Goal: Register for event/course

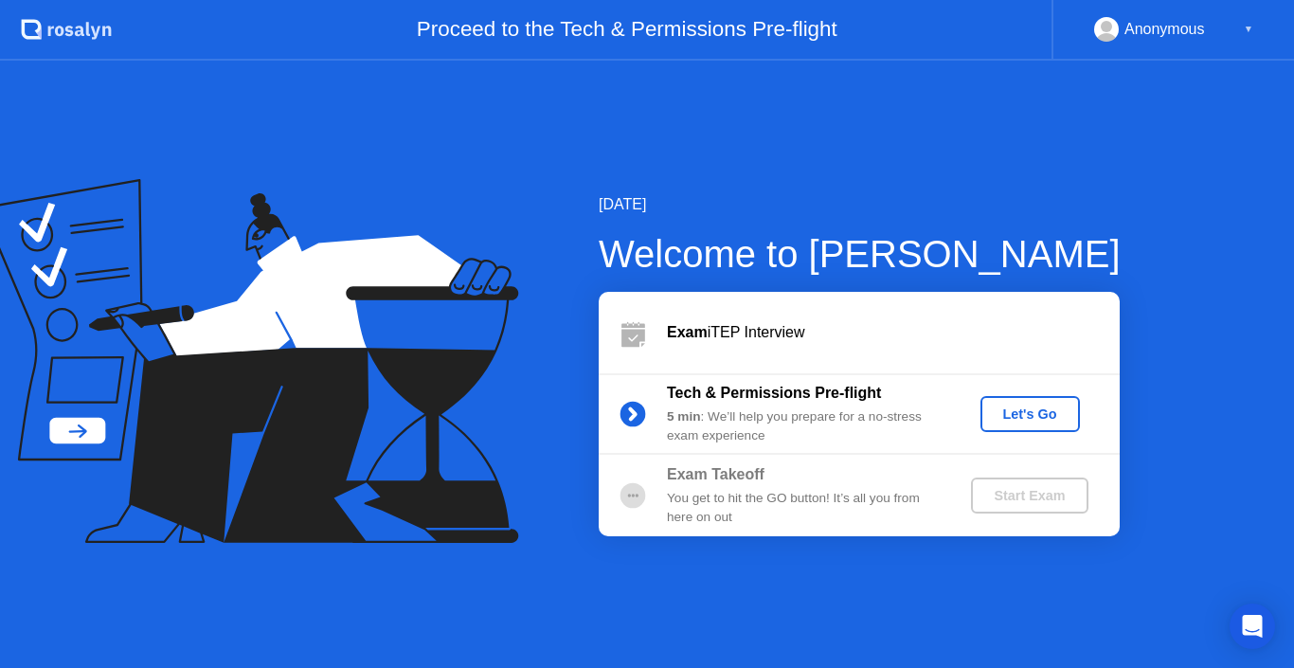
click at [1030, 400] on button "Let's Go" at bounding box center [1030, 414] width 99 height 36
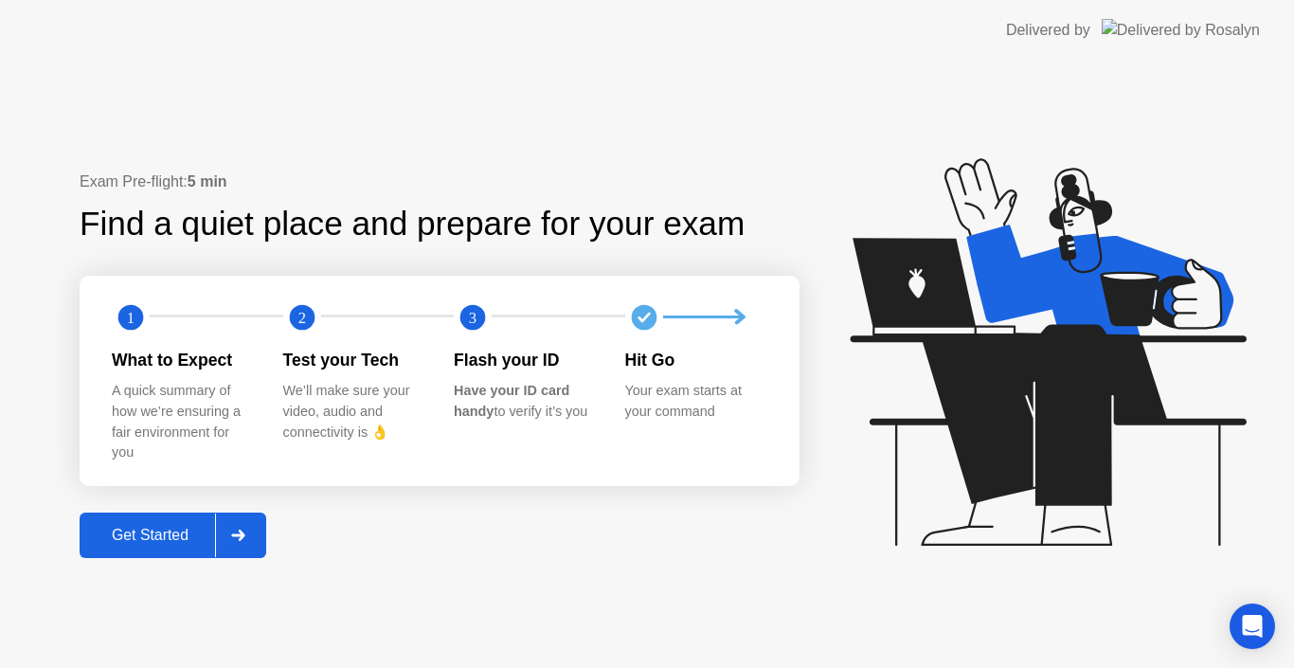
click at [140, 529] on div "Get Started" at bounding box center [150, 535] width 130 height 17
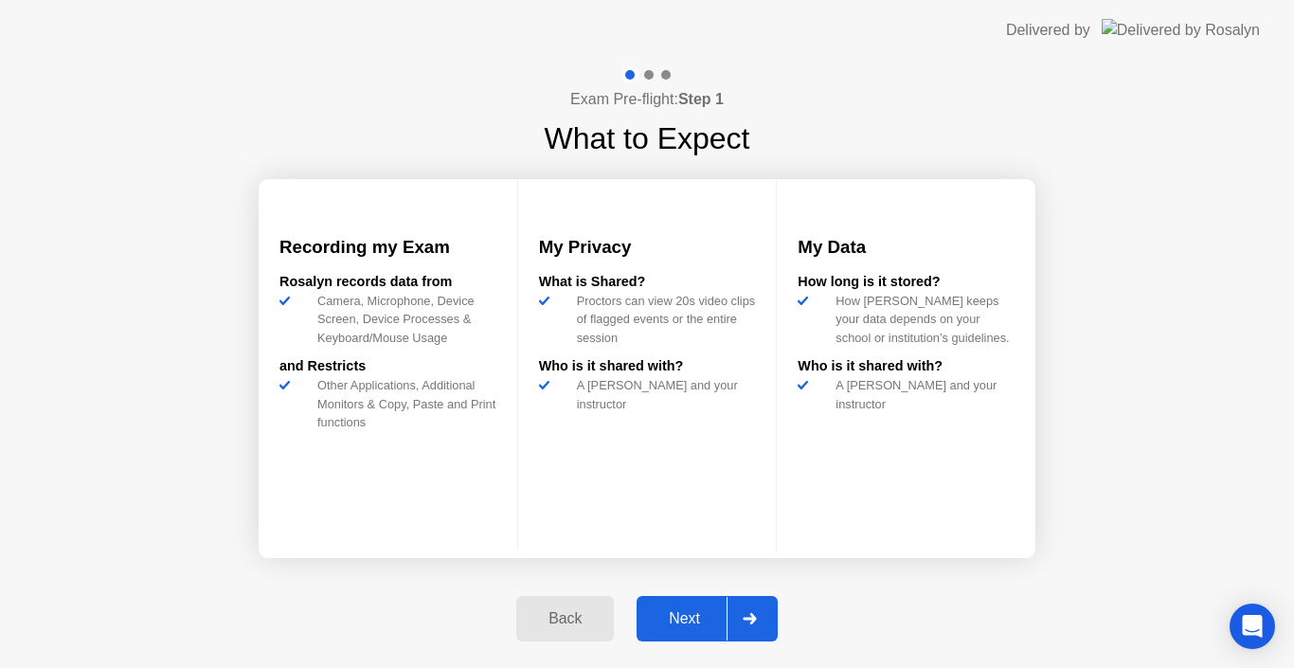
click at [717, 631] on button "Next" at bounding box center [707, 618] width 141 height 45
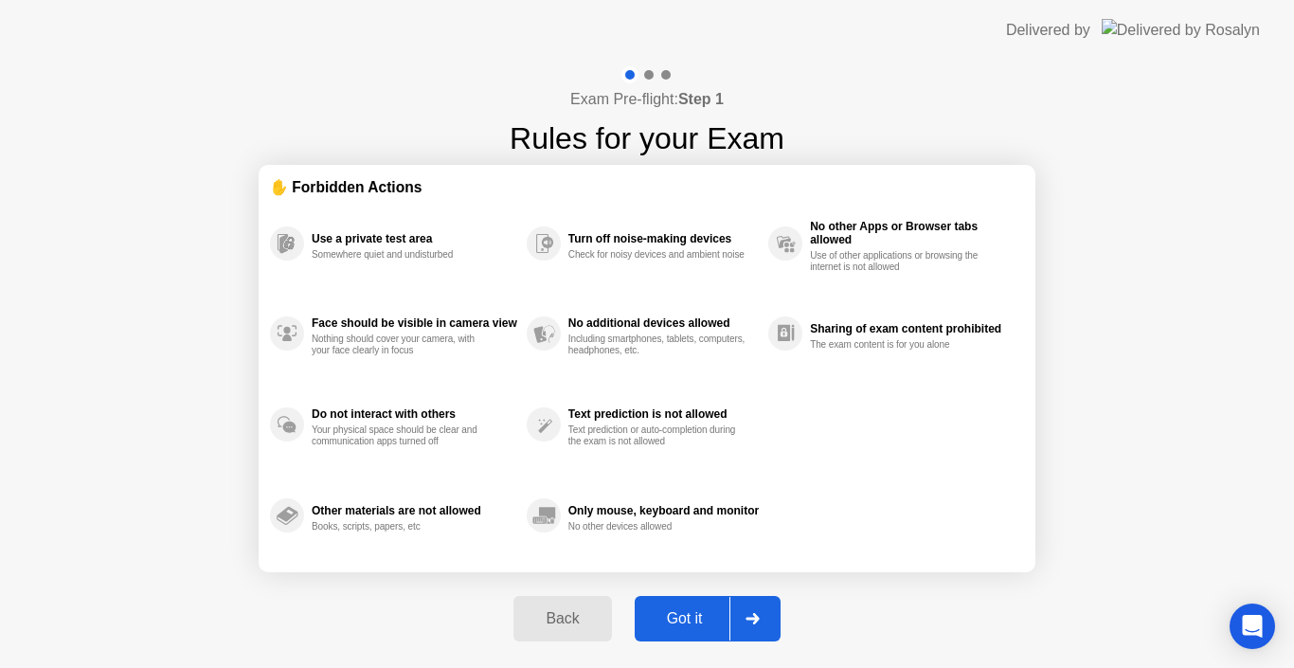
click at [686, 632] on button "Got it" at bounding box center [708, 618] width 146 height 45
select select "**********"
select select "*******"
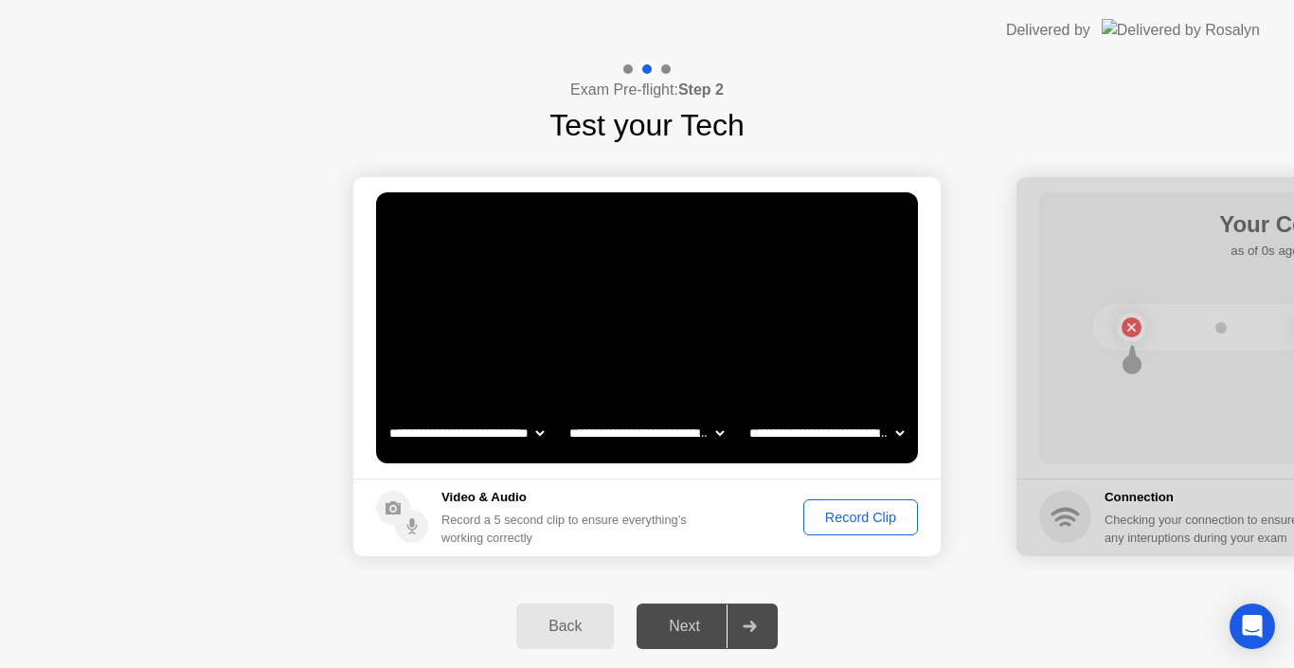
click at [658, 438] on select "**********" at bounding box center [647, 433] width 162 height 38
click at [482, 435] on select "**********" at bounding box center [467, 433] width 162 height 38
click at [874, 432] on select "**********" at bounding box center [827, 433] width 162 height 38
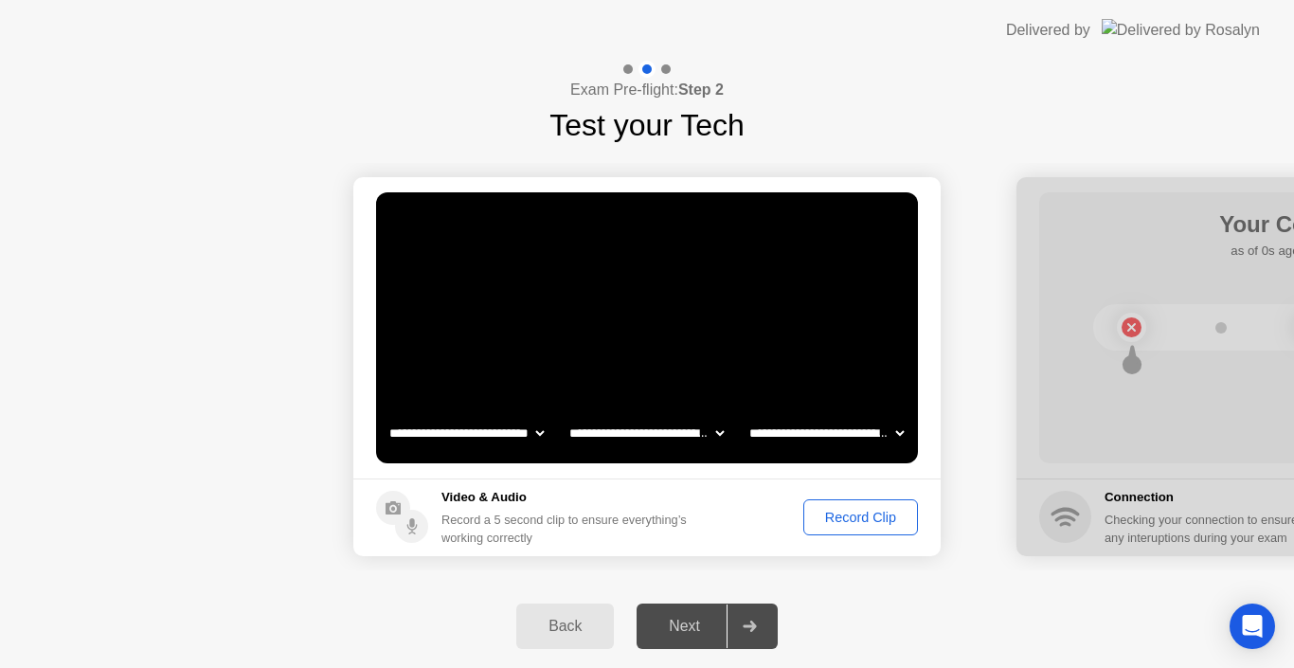
click at [746, 414] on select "**********" at bounding box center [827, 433] width 162 height 38
click at [856, 511] on div "Record Clip" at bounding box center [860, 517] width 101 height 15
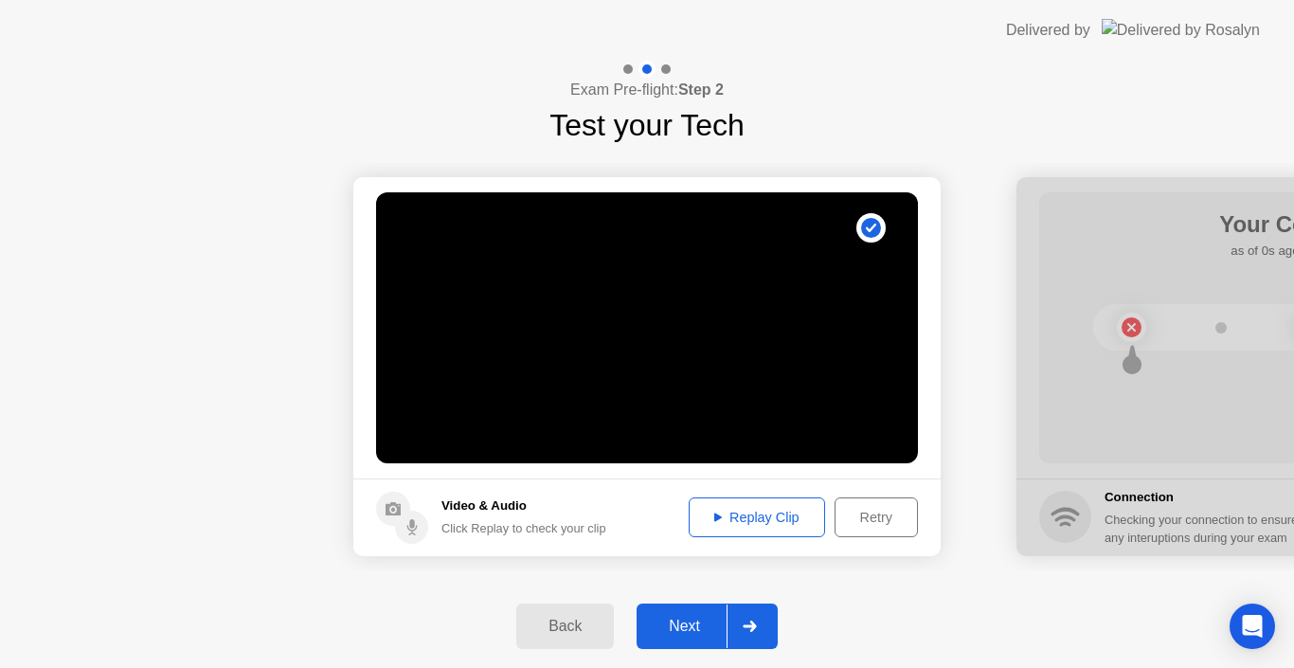
click at [731, 519] on div "Replay Clip" at bounding box center [756, 517] width 123 height 15
click at [876, 514] on div "Retry" at bounding box center [876, 517] width 70 height 15
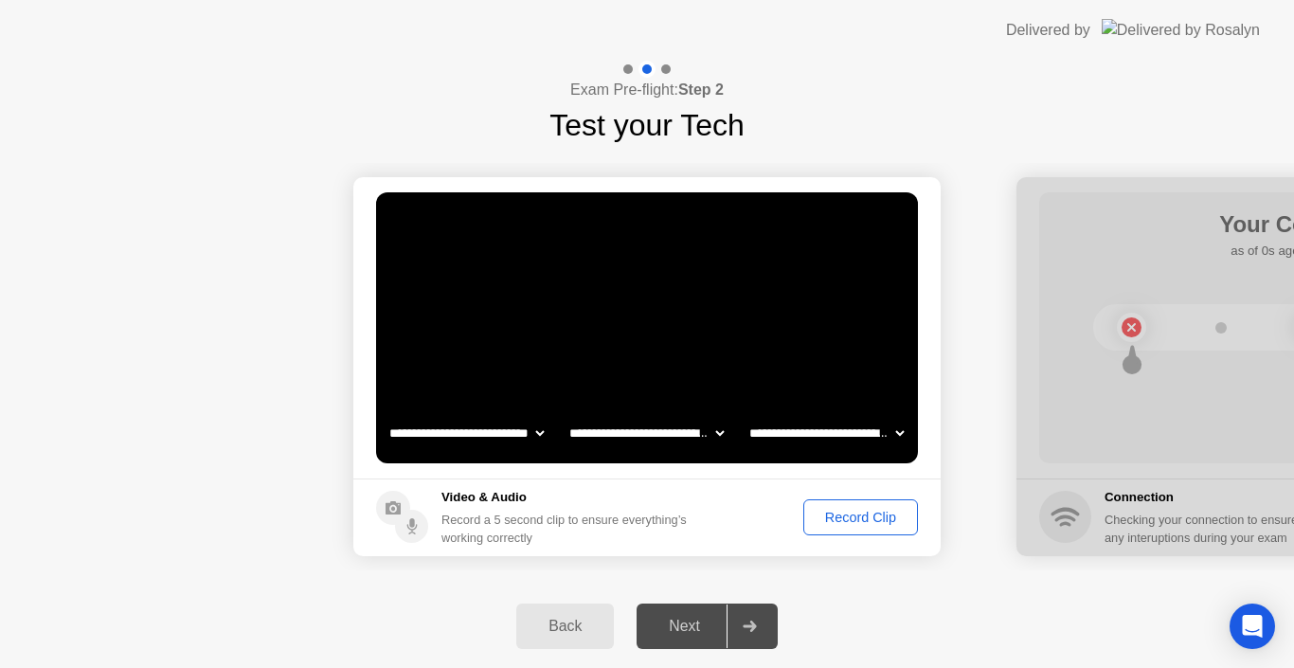
click at [839, 424] on select "**********" at bounding box center [827, 433] width 162 height 38
select select "**********"
click at [746, 414] on select "**********" at bounding box center [827, 433] width 162 height 38
click at [681, 442] on select "**********" at bounding box center [647, 433] width 162 height 38
select select "**********"
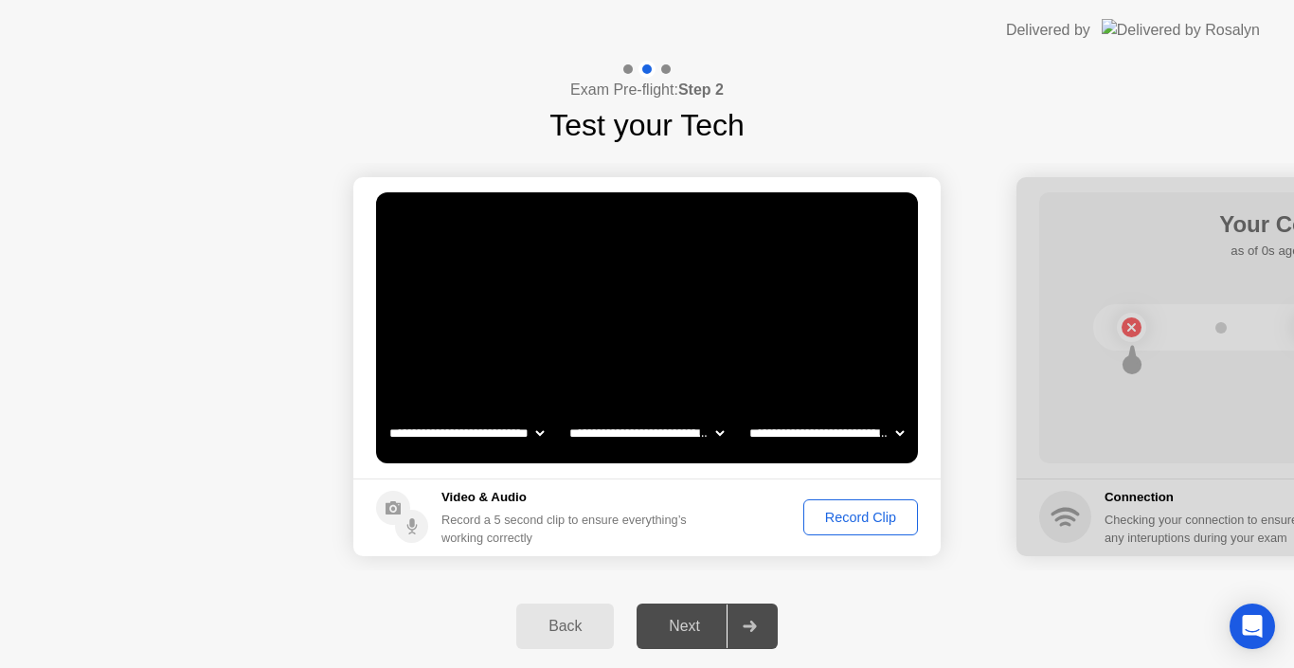
click at [566, 414] on select "**********" at bounding box center [647, 433] width 162 height 38
click at [820, 515] on div "Record Clip" at bounding box center [860, 517] width 101 height 15
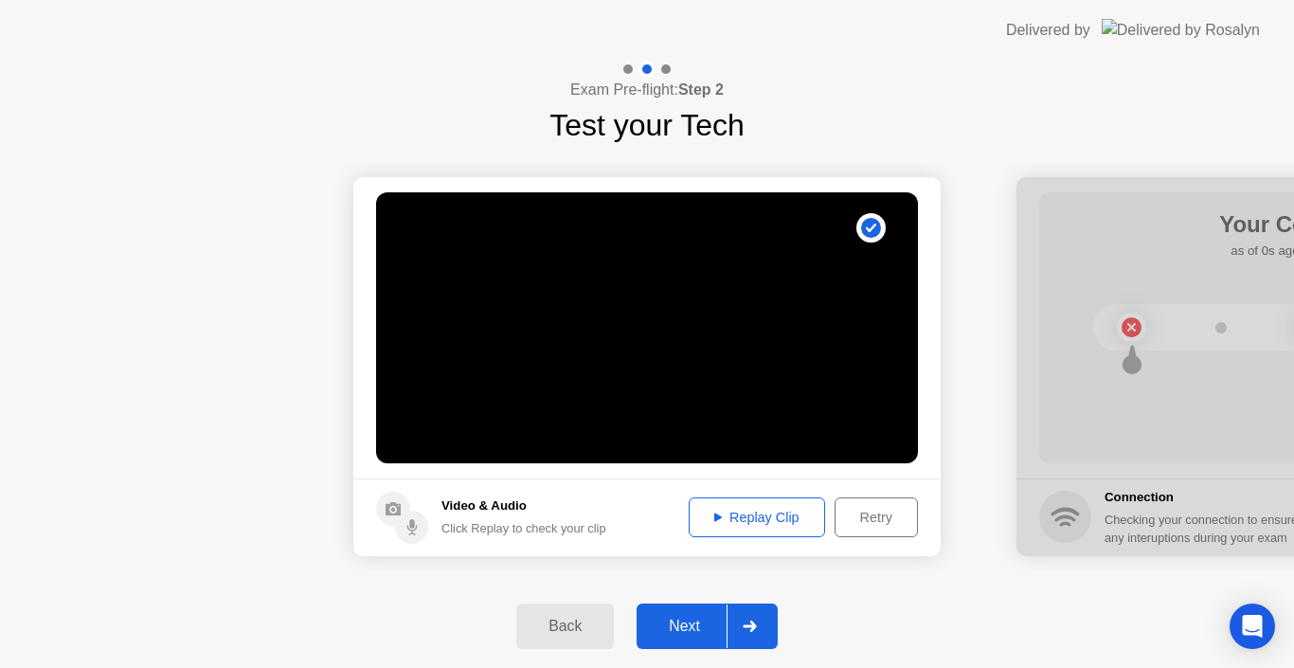
click at [879, 530] on button "Retry" at bounding box center [876, 517] width 83 height 40
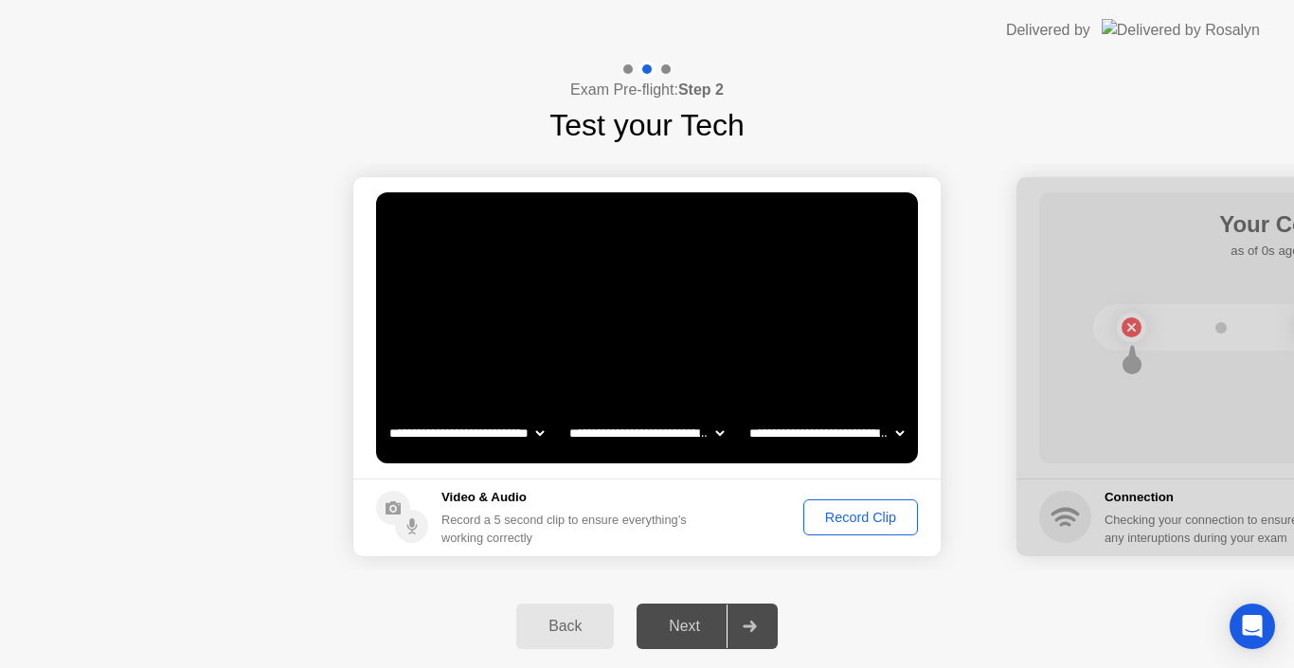
click at [876, 514] on div "Record Clip" at bounding box center [860, 517] width 101 height 15
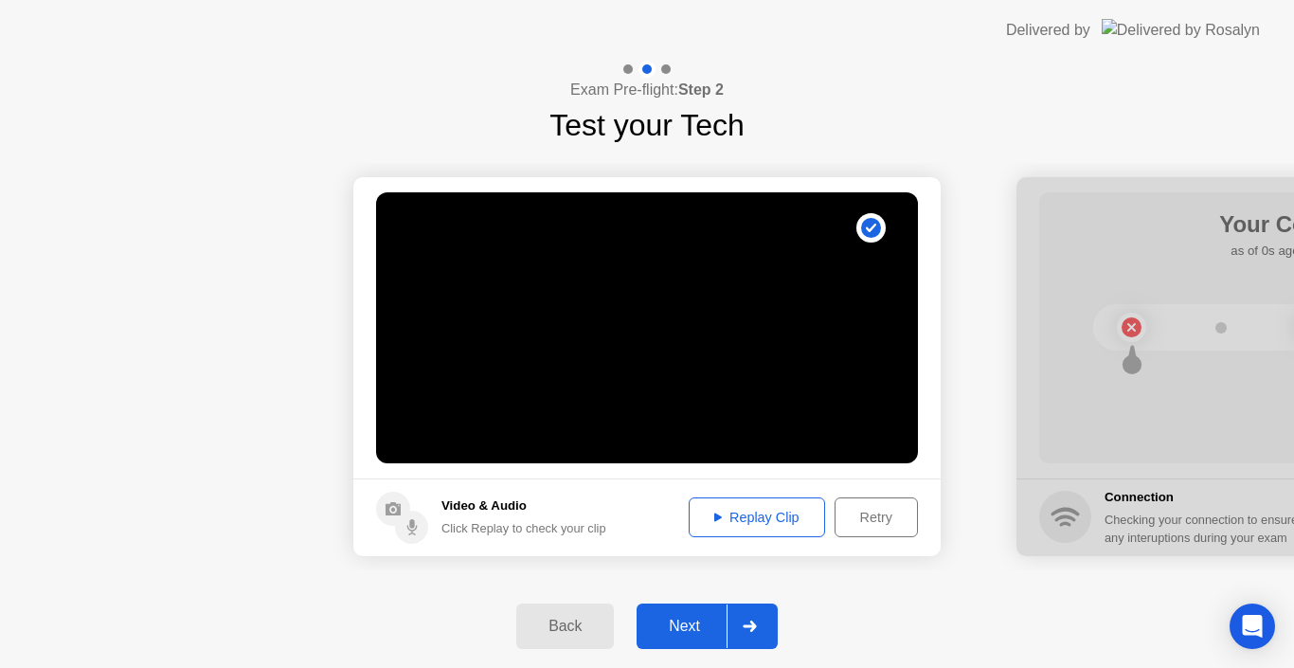
click at [742, 522] on div "Replay Clip" at bounding box center [756, 517] width 123 height 15
click at [906, 531] on button "Retry" at bounding box center [876, 517] width 83 height 40
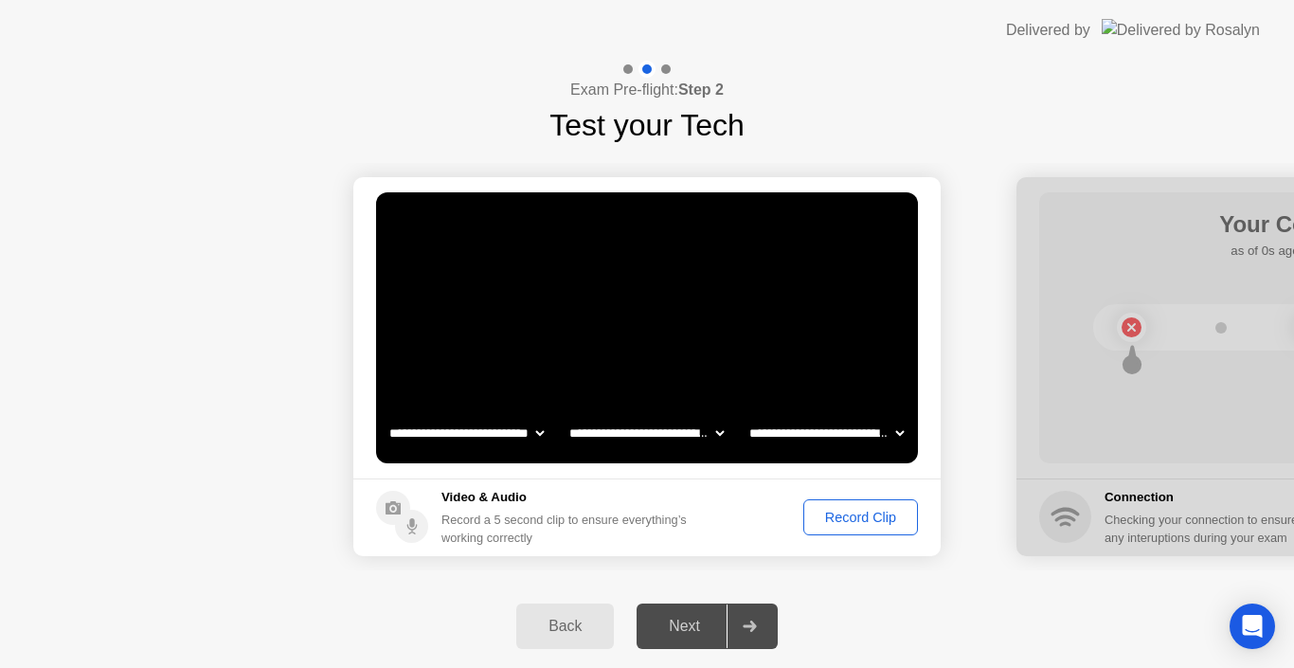
click at [884, 531] on button "Record Clip" at bounding box center [860, 517] width 115 height 36
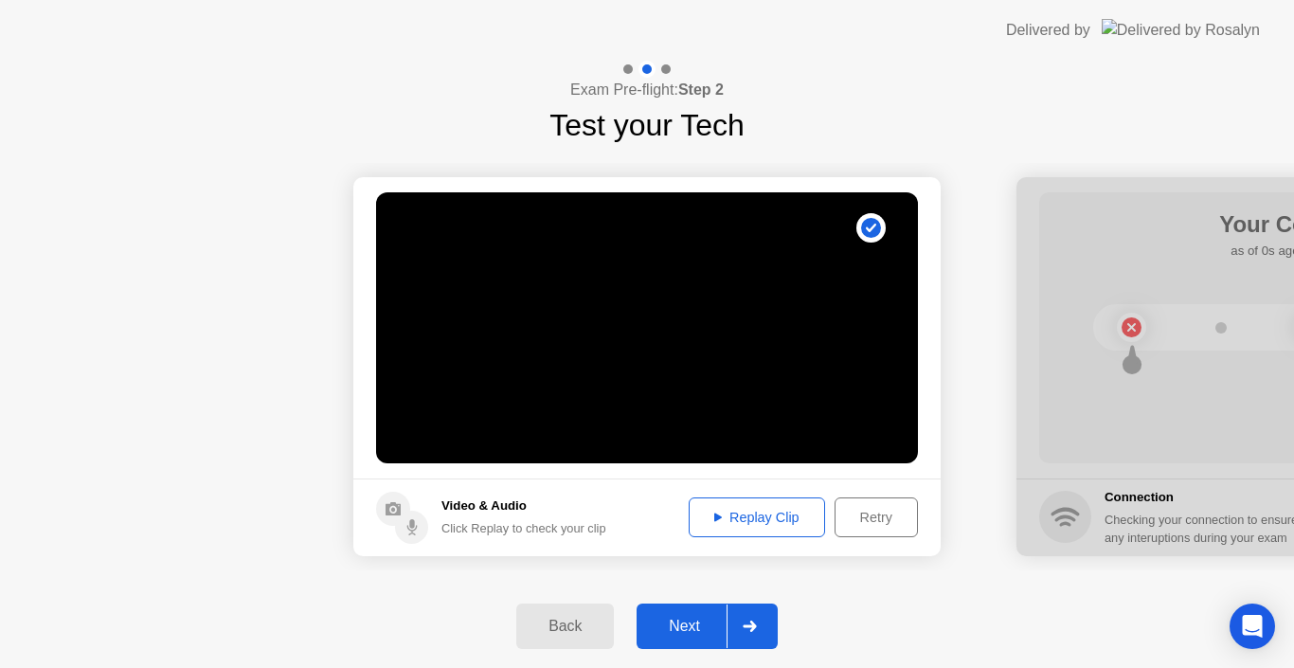
click at [789, 519] on div "Replay Clip" at bounding box center [756, 517] width 123 height 15
click at [703, 629] on div "Next" at bounding box center [684, 626] width 84 height 17
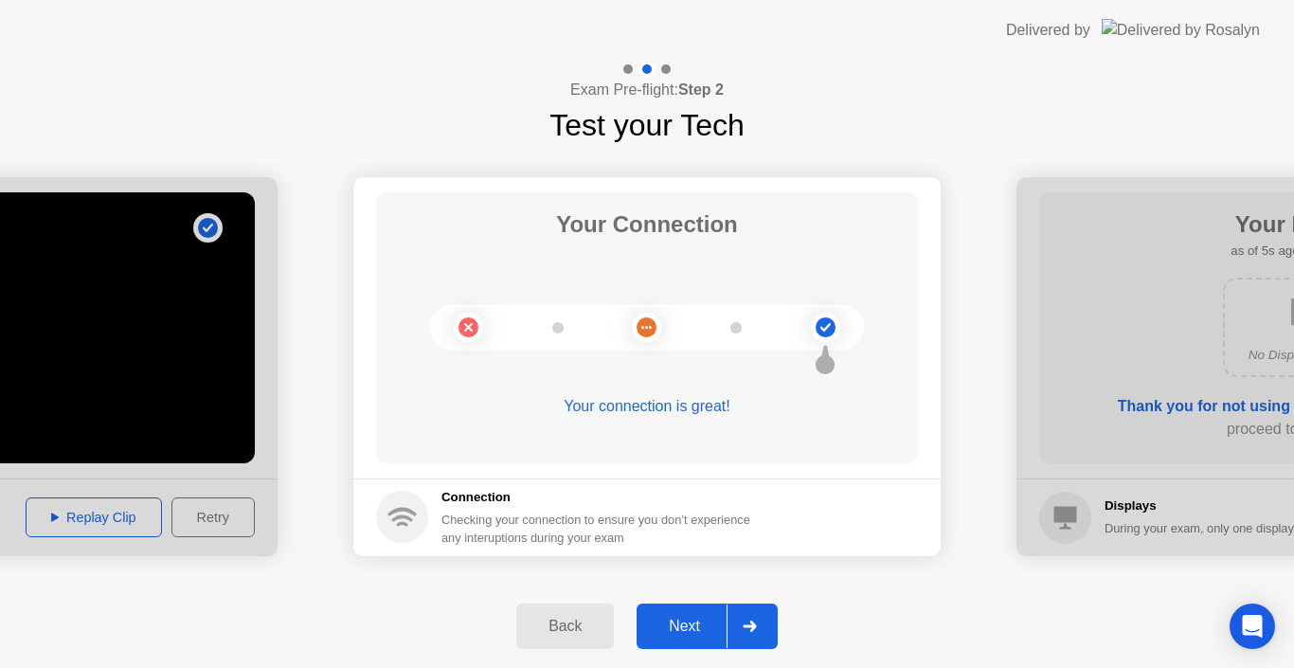
click at [711, 620] on div "Next" at bounding box center [684, 626] width 84 height 17
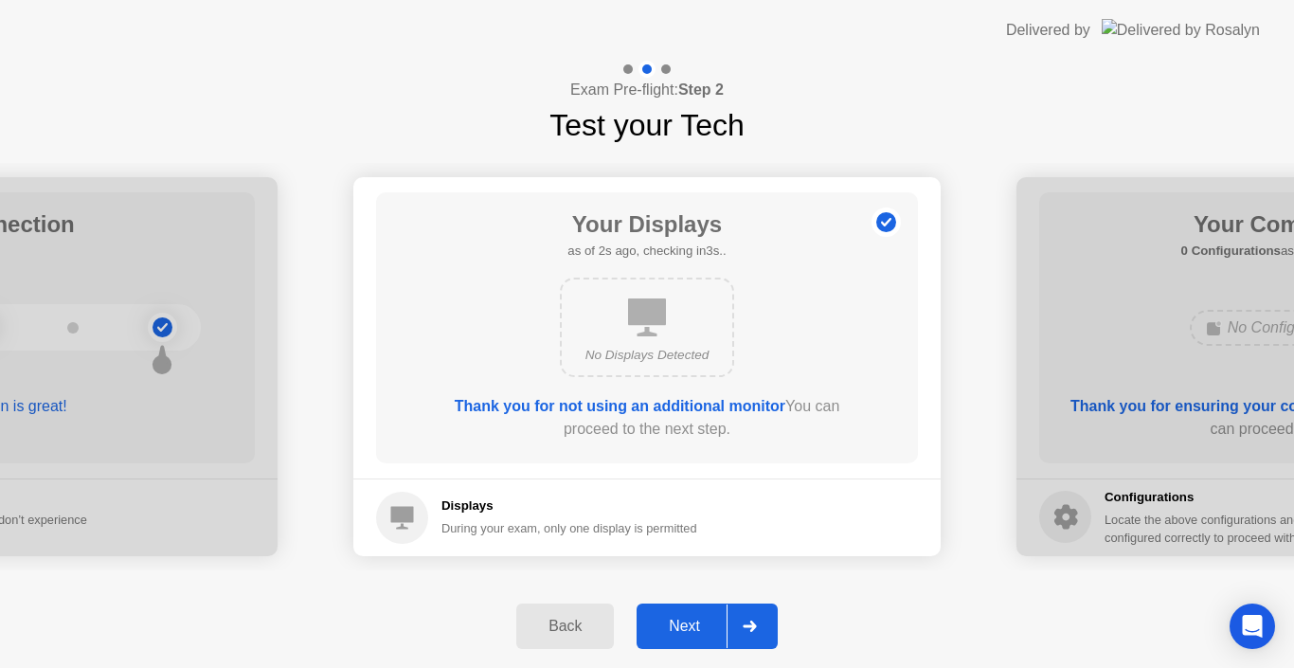
click at [711, 620] on div "Next" at bounding box center [684, 626] width 84 height 17
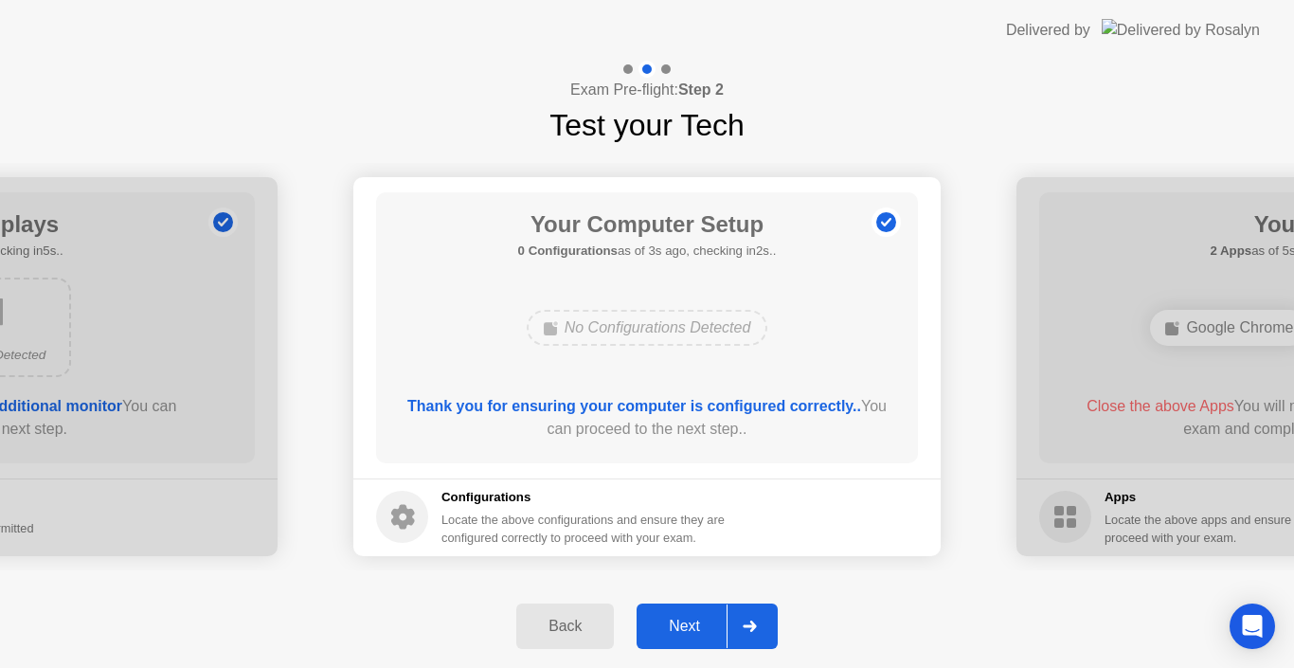
click at [711, 620] on div "Next" at bounding box center [684, 626] width 84 height 17
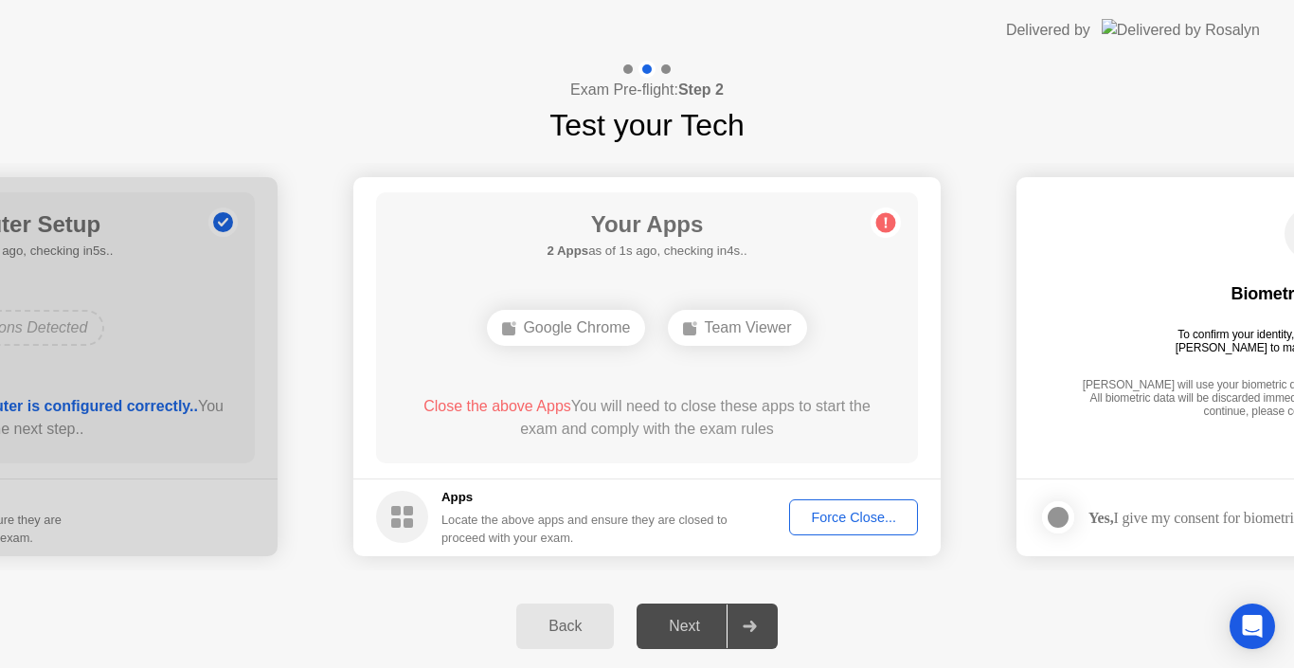
click at [860, 525] on div "Force Close..." at bounding box center [854, 517] width 116 height 15
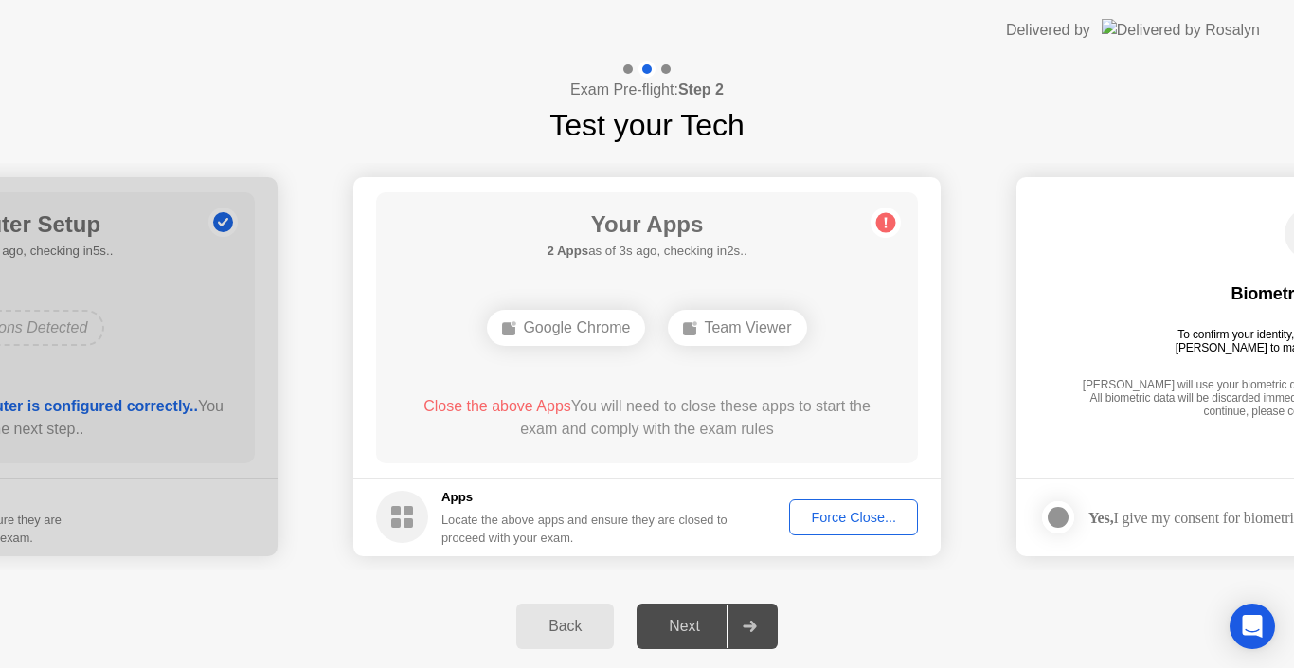
click at [864, 521] on div "Force Close..." at bounding box center [854, 517] width 116 height 15
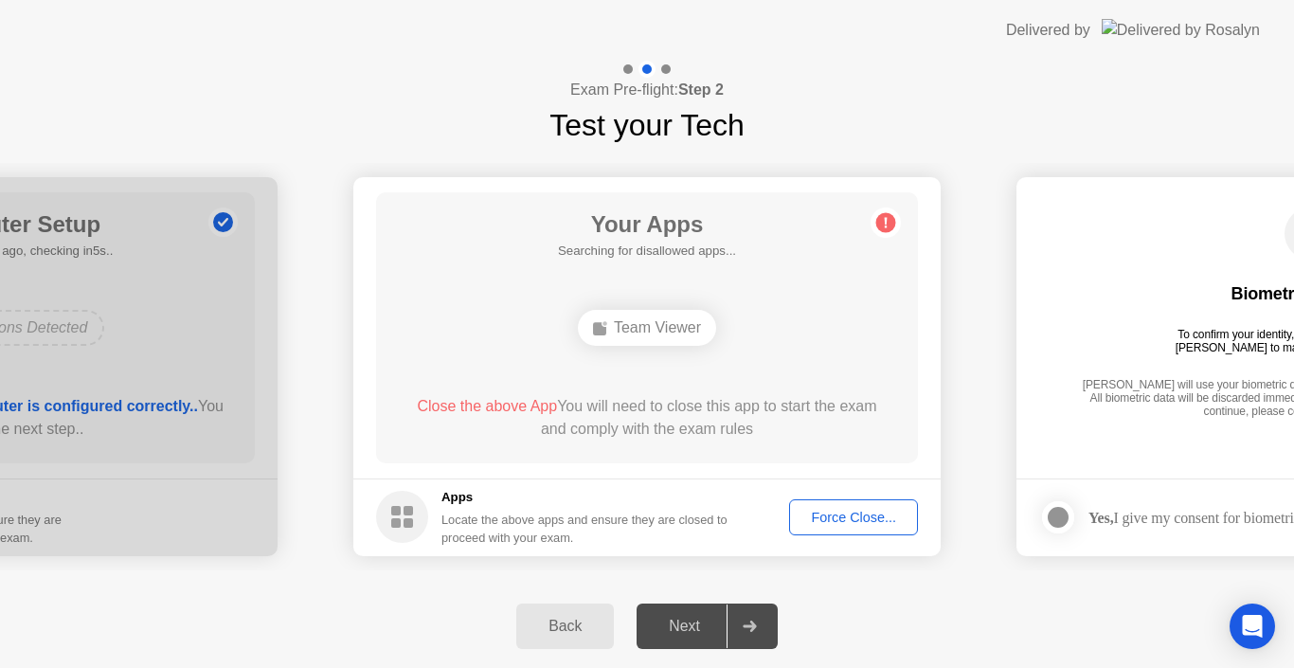
click at [688, 318] on div "Team Viewer" at bounding box center [647, 328] width 138 height 36
click at [831, 531] on button "Force Close..." at bounding box center [853, 517] width 129 height 36
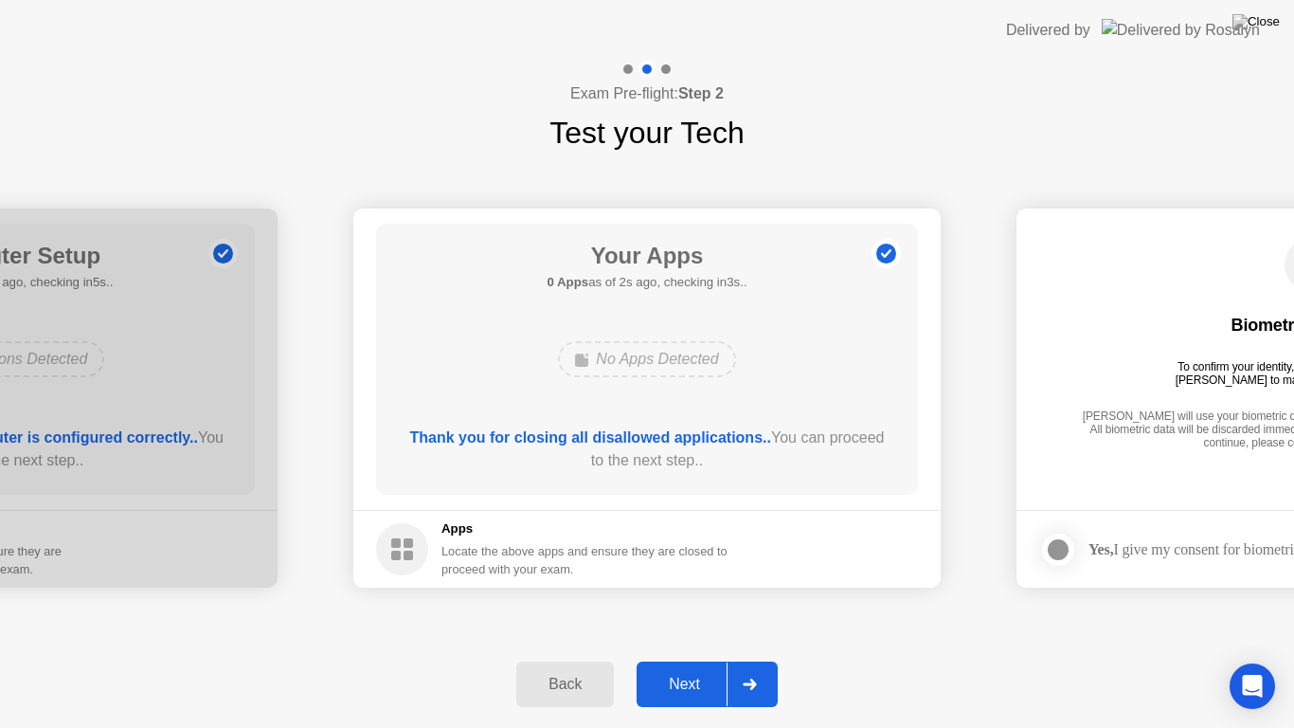
click at [679, 667] on button "Next" at bounding box center [707, 683] width 141 height 45
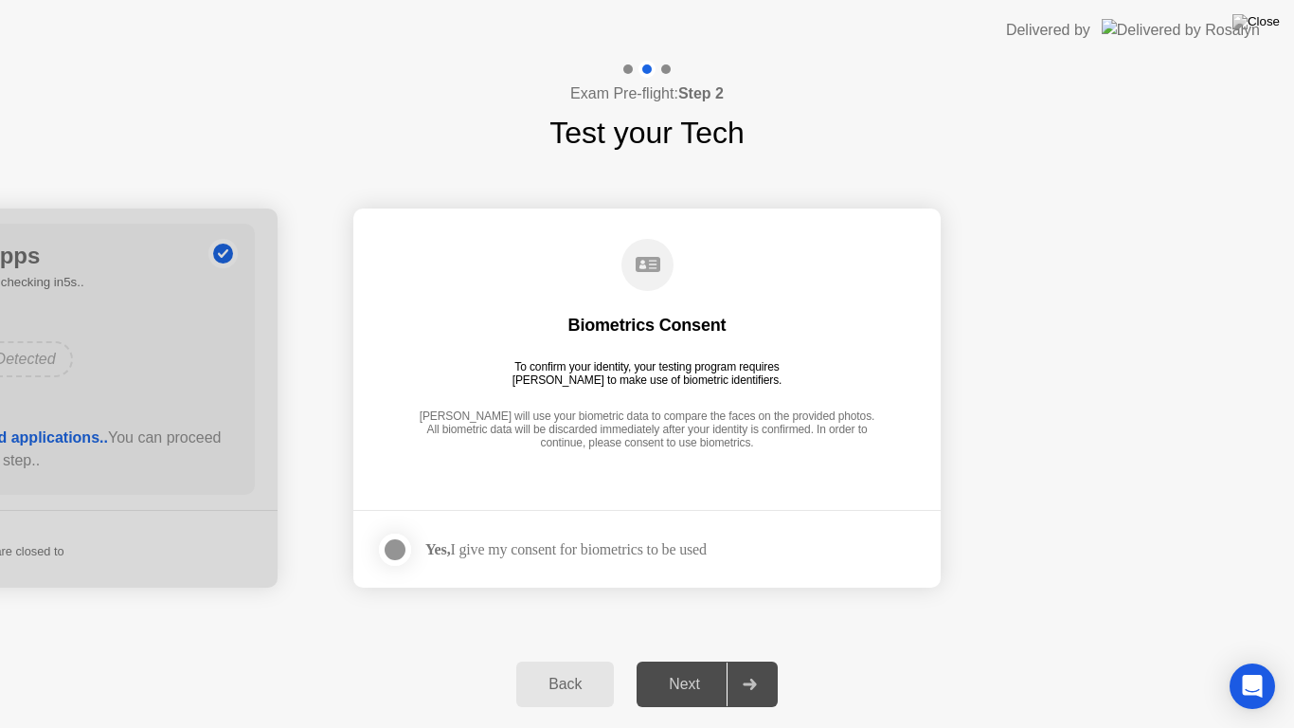
click at [664, 271] on circle at bounding box center [647, 265] width 52 height 52
click at [391, 541] on div at bounding box center [395, 549] width 23 height 23
click at [650, 663] on button "Next" at bounding box center [707, 683] width 141 height 45
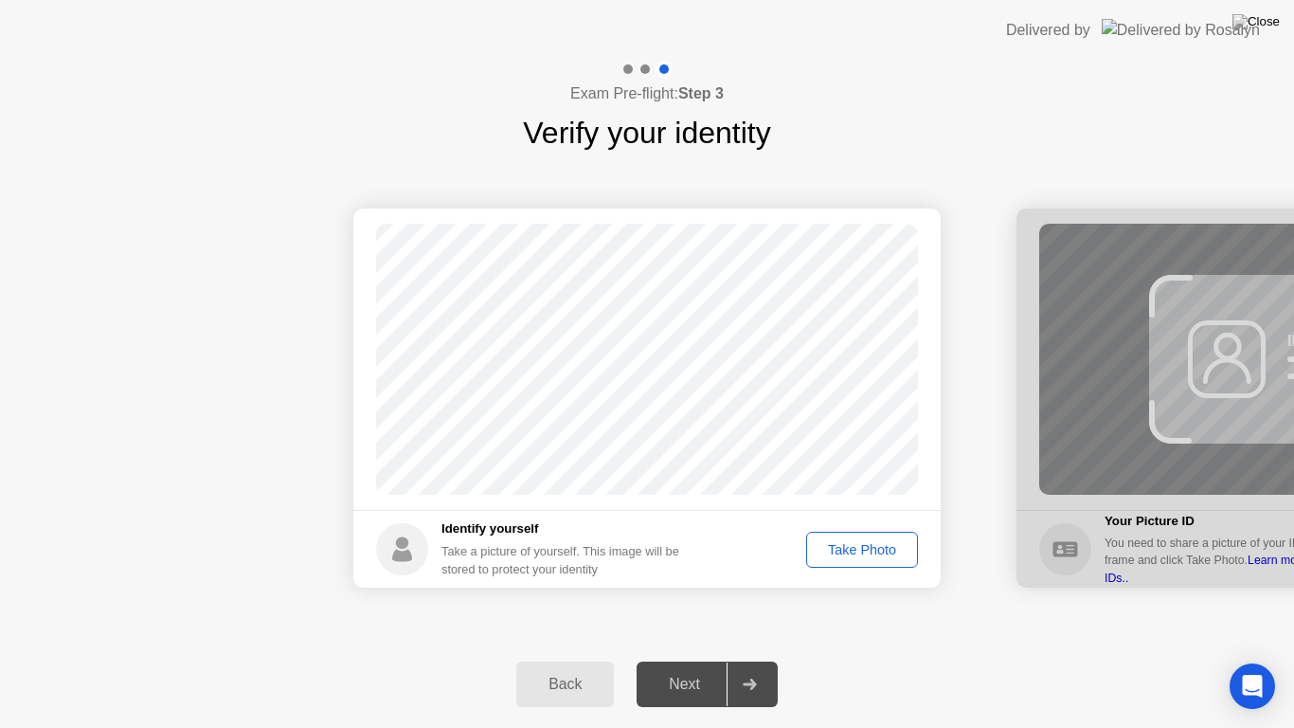
click at [886, 554] on div "Take Photo" at bounding box center [862, 549] width 99 height 15
click at [887, 533] on button "Retake" at bounding box center [874, 549] width 87 height 36
click at [877, 549] on div "Take Photo" at bounding box center [862, 549] width 99 height 15
click at [876, 544] on div "Retake" at bounding box center [874, 549] width 74 height 15
click at [876, 544] on div "Take Photo" at bounding box center [862, 549] width 99 height 15
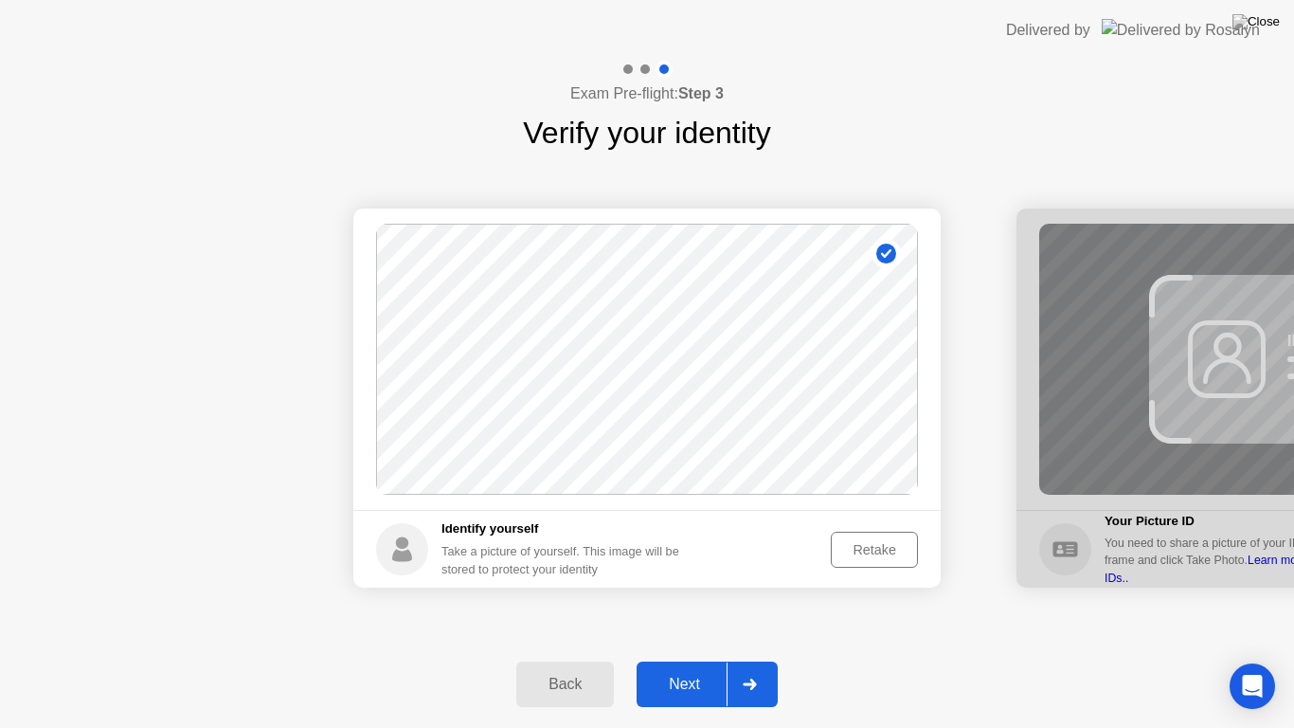
click at [681, 667] on div "Next" at bounding box center [684, 683] width 84 height 17
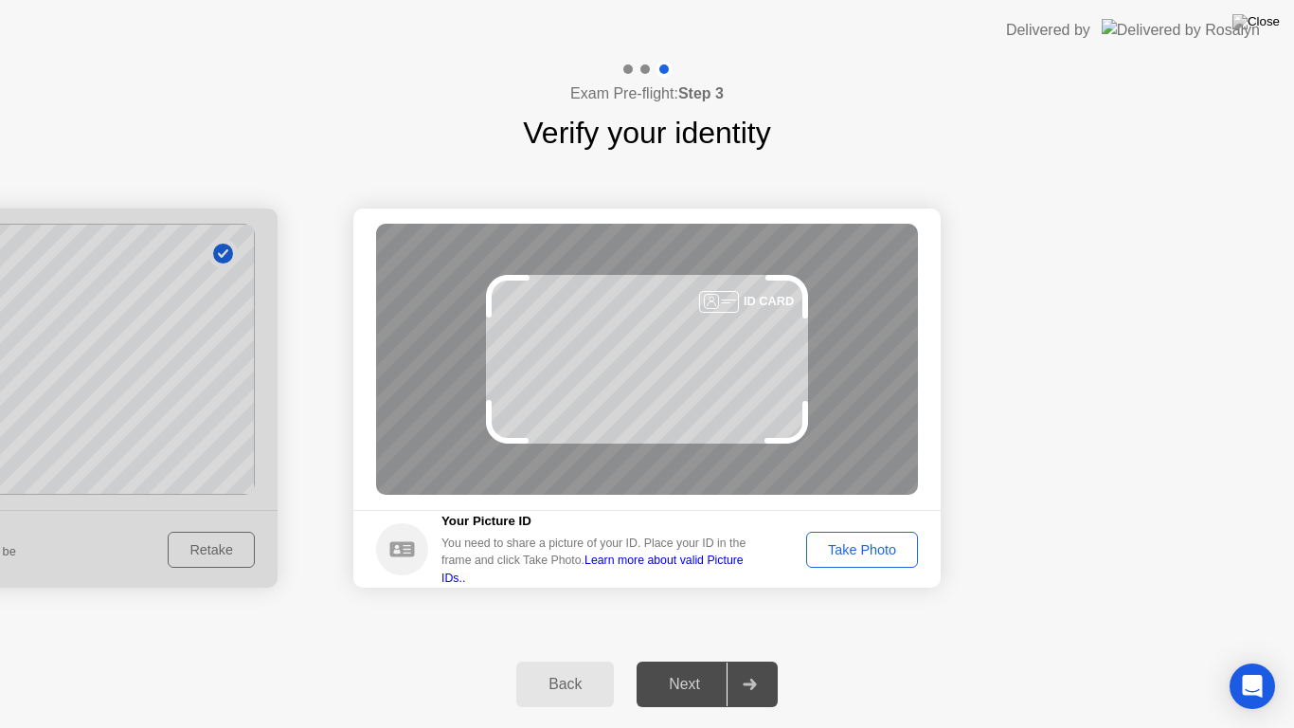
click at [879, 553] on div "Take Photo" at bounding box center [862, 549] width 99 height 15
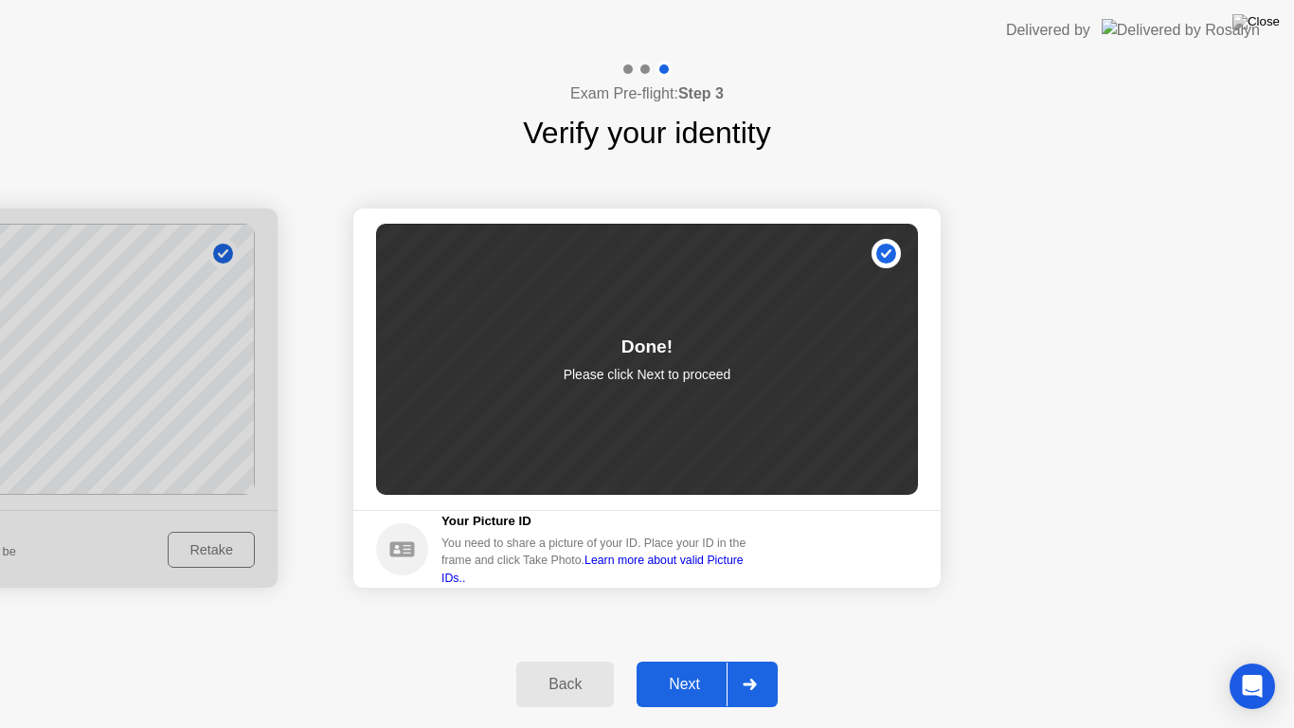
click at [703, 667] on div "Next" at bounding box center [684, 683] width 84 height 17
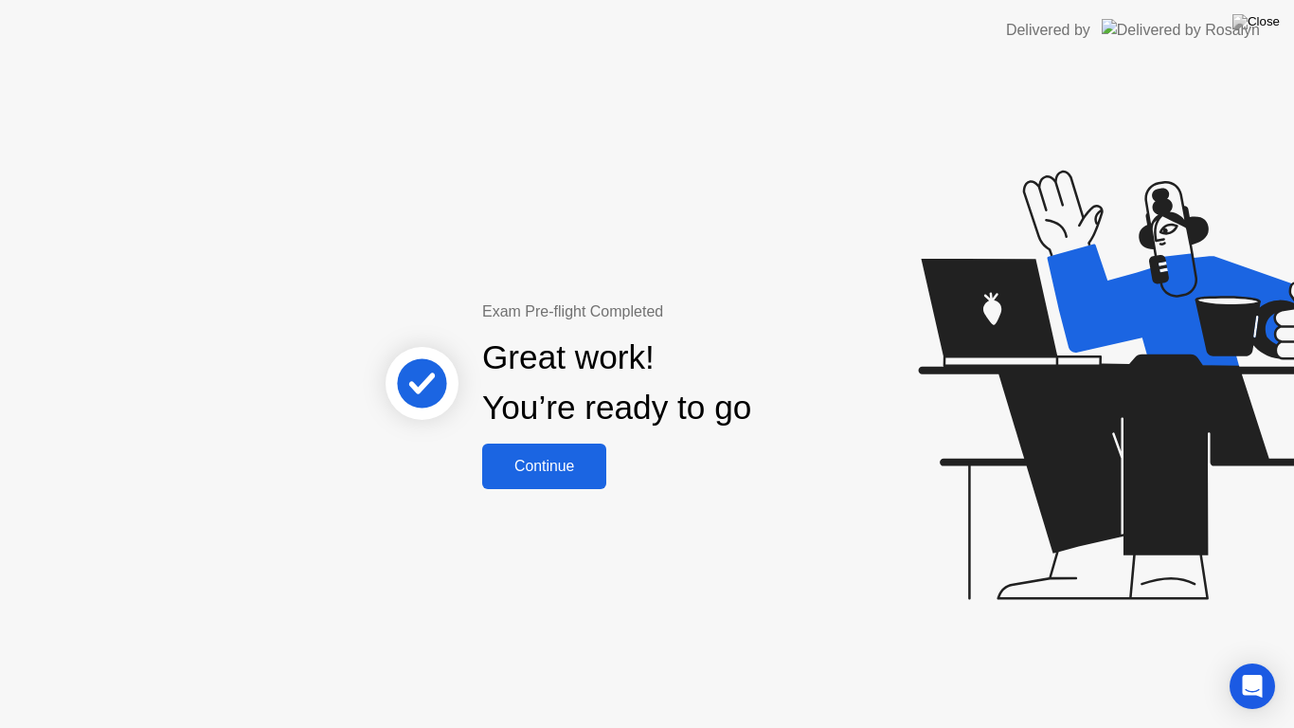
click at [564, 481] on button "Continue" at bounding box center [544, 465] width 124 height 45
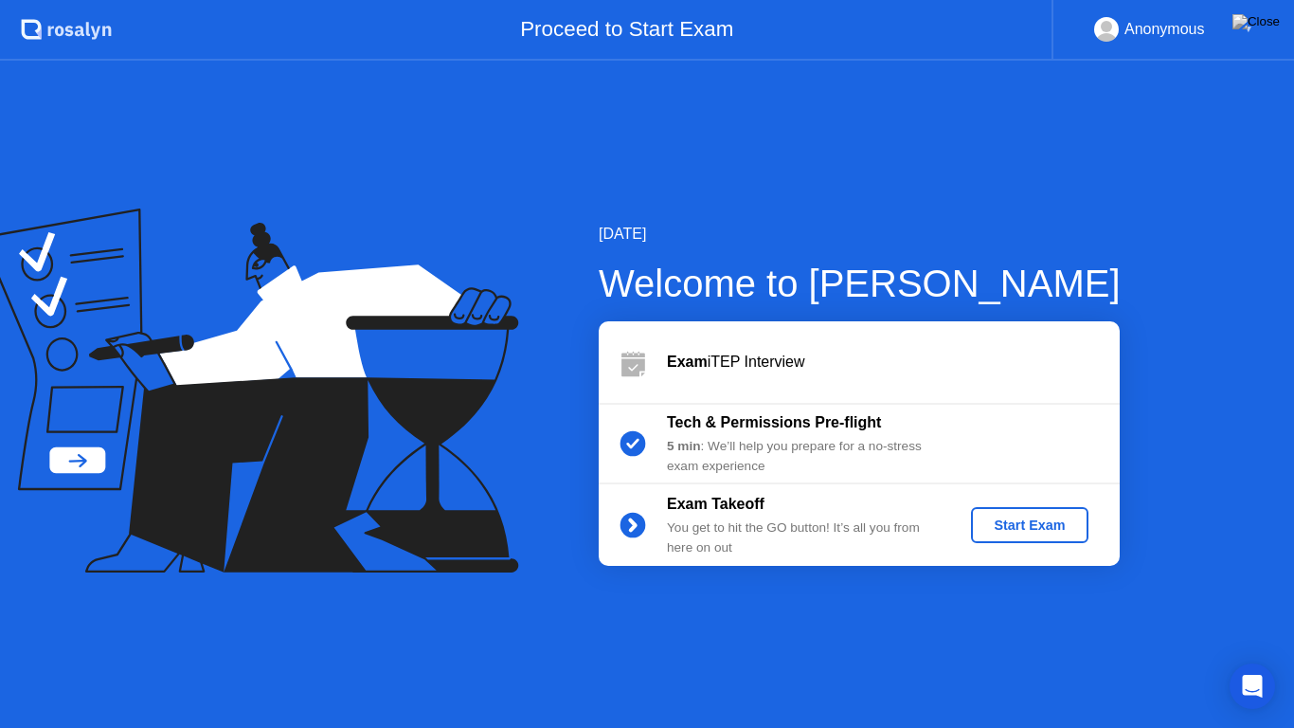
click at [995, 525] on div "Start Exam" at bounding box center [1029, 524] width 101 height 15
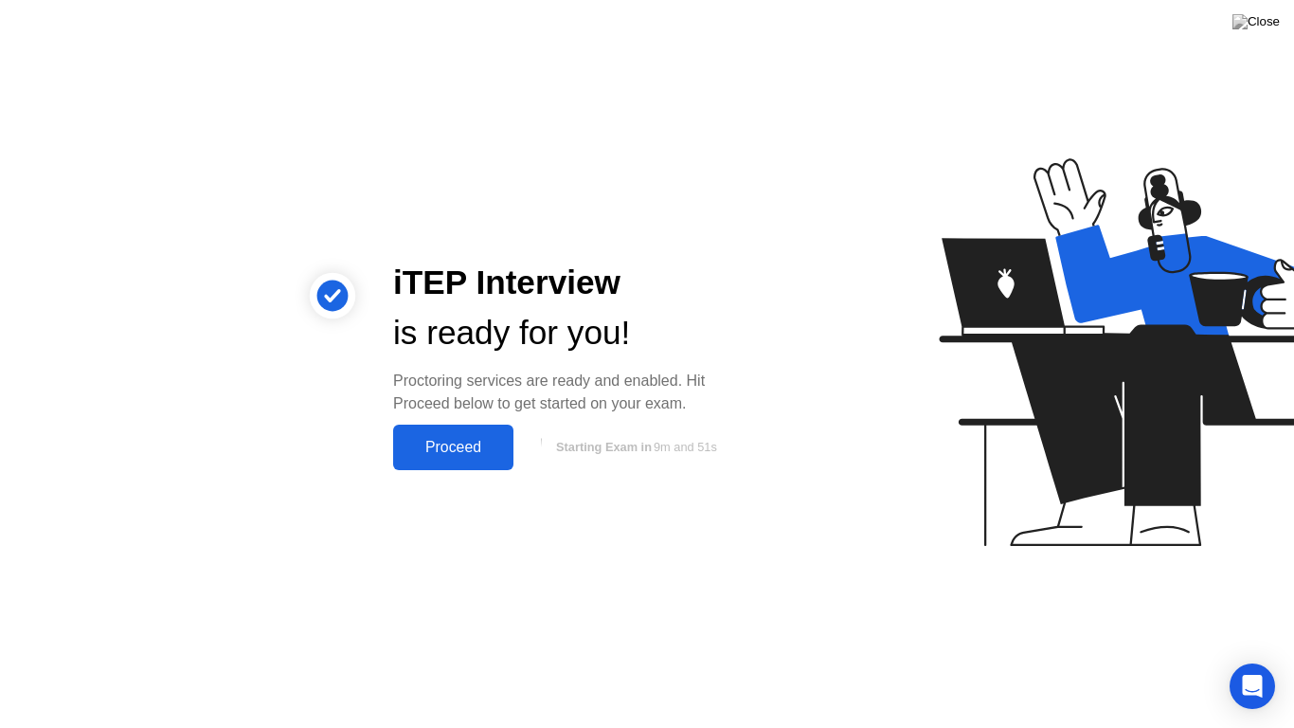
click at [443, 453] on div "Proceed" at bounding box center [453, 447] width 109 height 17
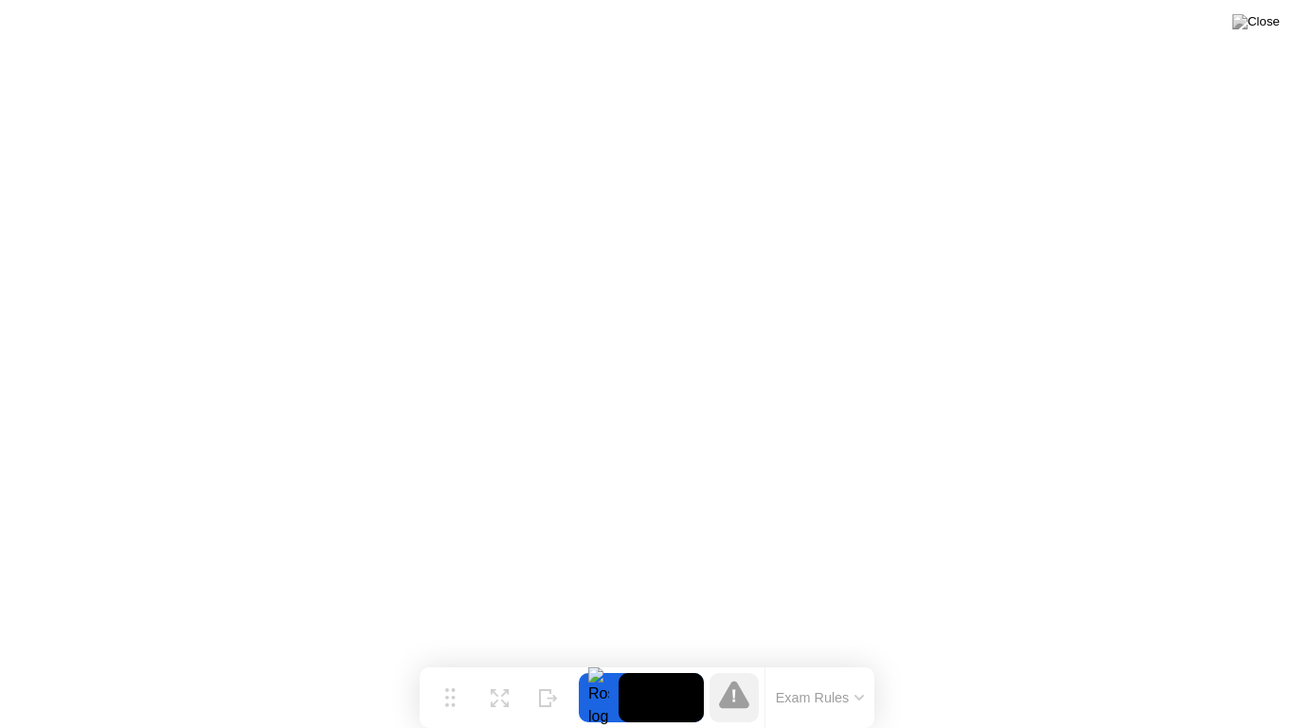
click at [734, 667] on icon at bounding box center [734, 693] width 30 height 27
click at [1269, 17] on img at bounding box center [1256, 21] width 47 height 15
click at [742, 667] on icon at bounding box center [734, 693] width 30 height 27
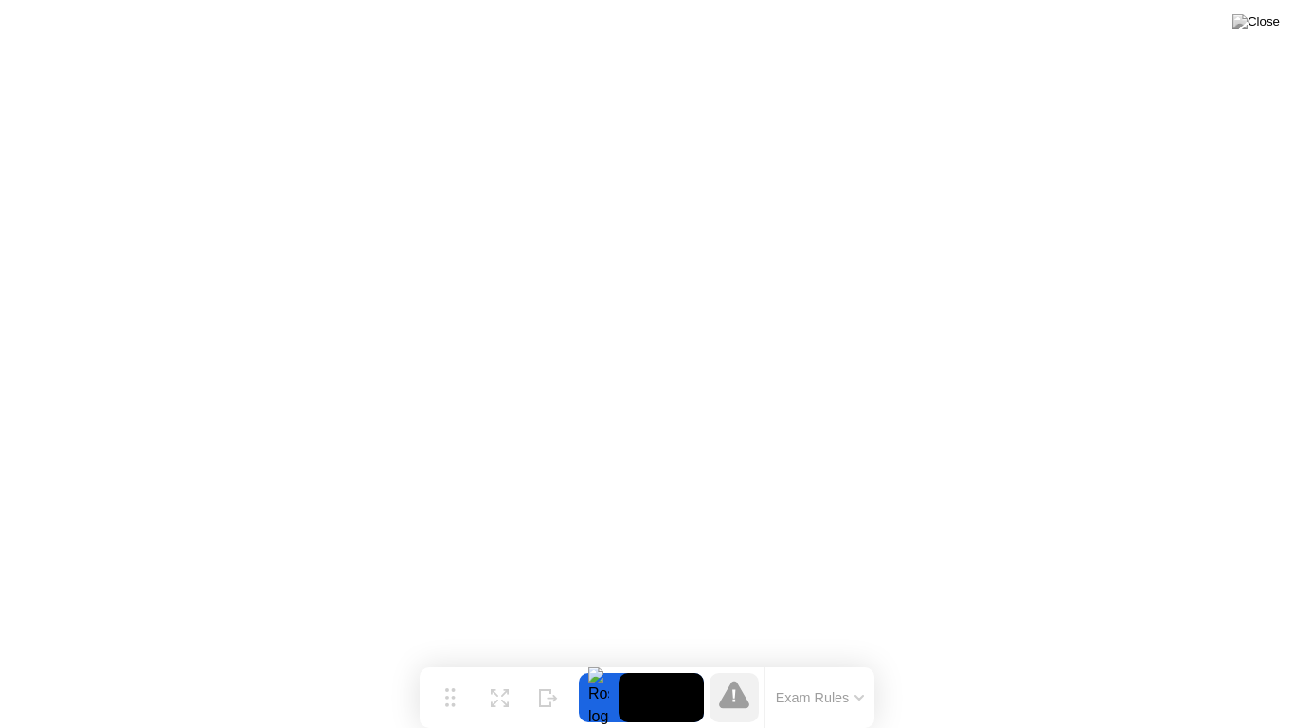
click at [741, 667] on icon at bounding box center [734, 693] width 30 height 27
click at [670, 667] on video at bounding box center [661, 697] width 85 height 49
click at [858, 667] on icon at bounding box center [859, 697] width 9 height 6
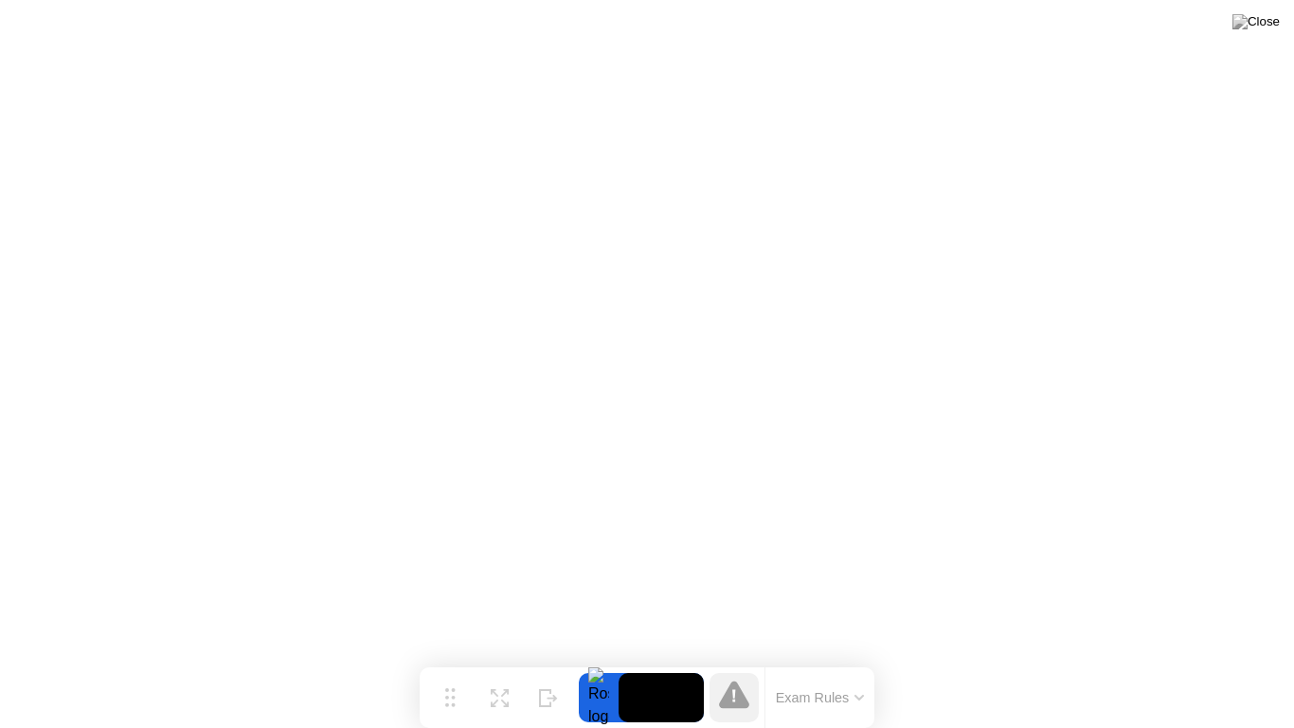
click at [1256, 24] on button at bounding box center [1256, 21] width 57 height 25
click at [739, 667] on icon at bounding box center [734, 693] width 30 height 27
click at [805, 667] on button "Exam Rules" at bounding box center [820, 697] width 100 height 17
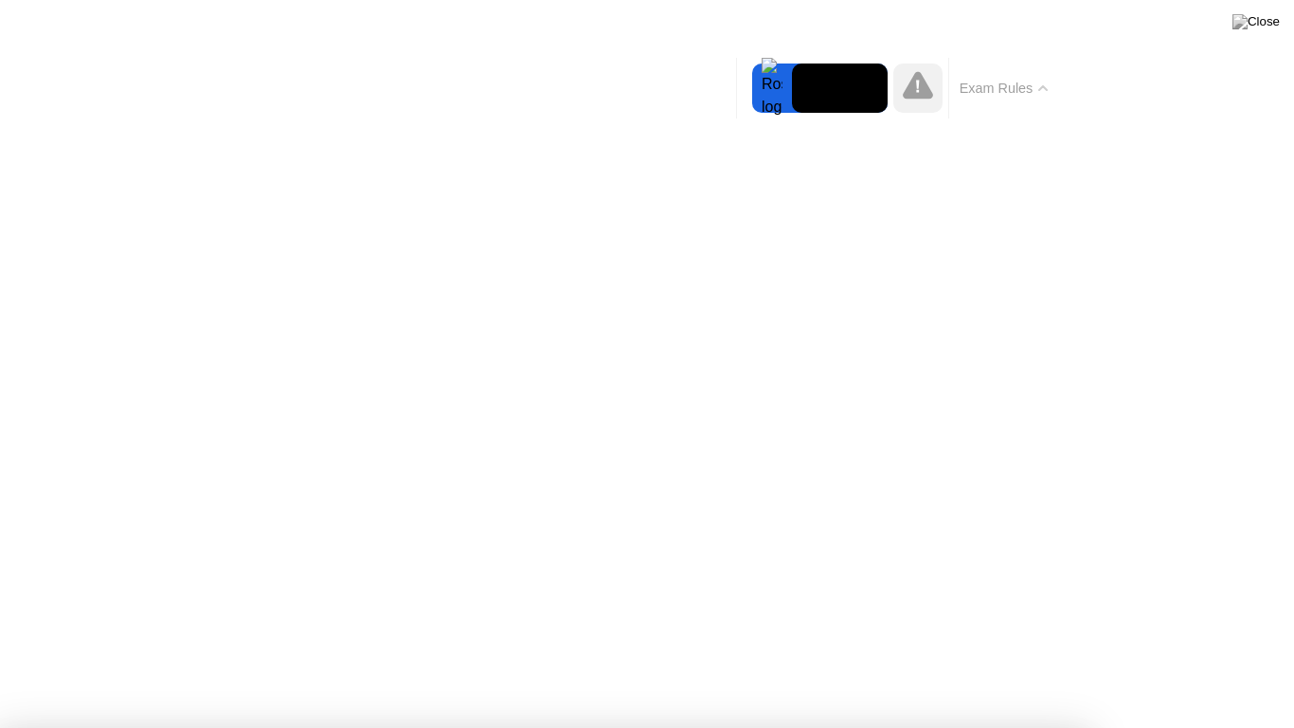
drag, startPoint x: 674, startPoint y: 634, endPoint x: 659, endPoint y: 639, distance: 15.3
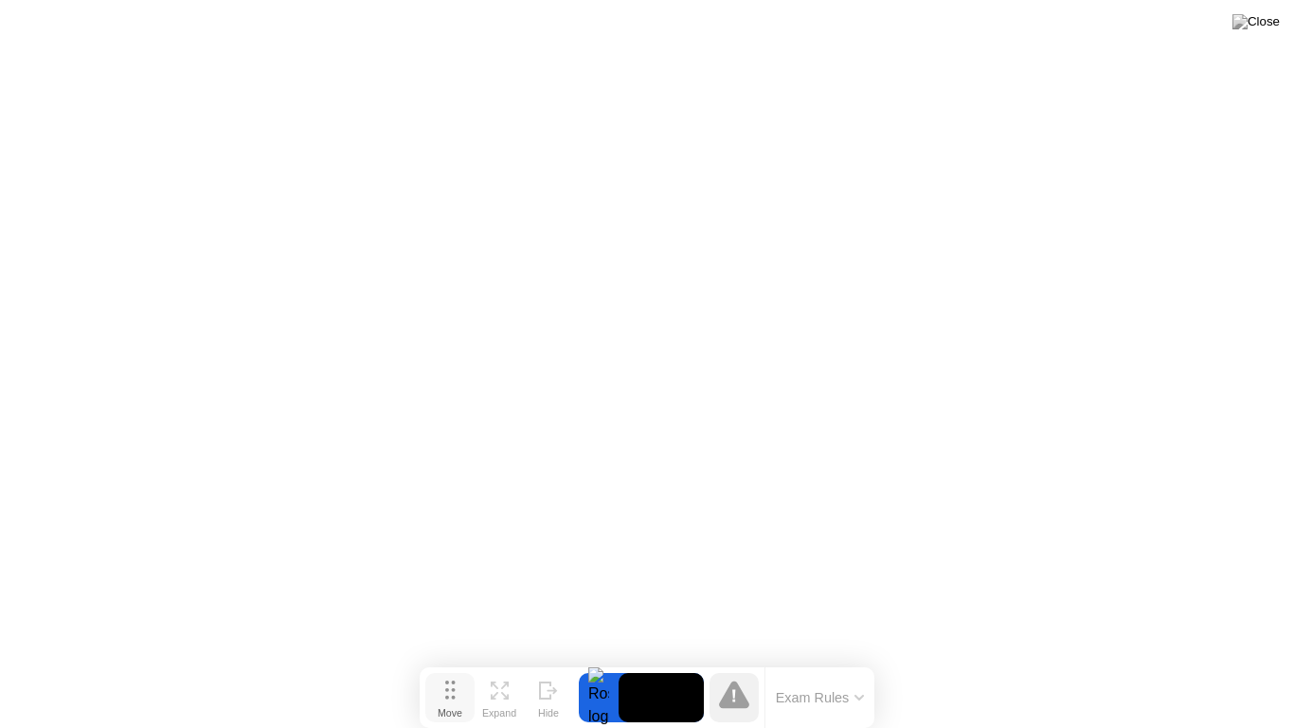
click at [441, 667] on div "Move" at bounding box center [450, 712] width 25 height 11
click at [451, 667] on div "Move" at bounding box center [450, 712] width 25 height 11
click at [511, 667] on button "Expand" at bounding box center [499, 697] width 49 height 49
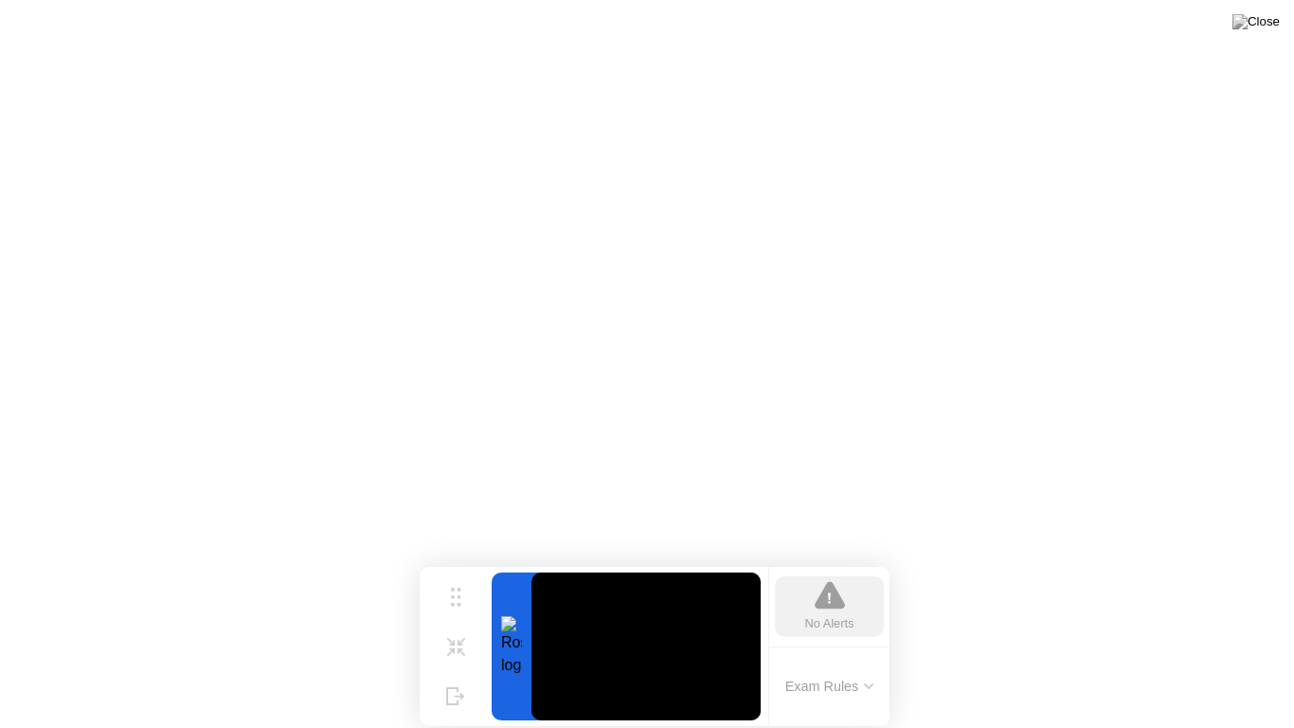
click at [869, 662] on div "Exam Rules" at bounding box center [828, 686] width 121 height 81
click at [870, 667] on button "Exam Rules" at bounding box center [830, 685] width 100 height 17
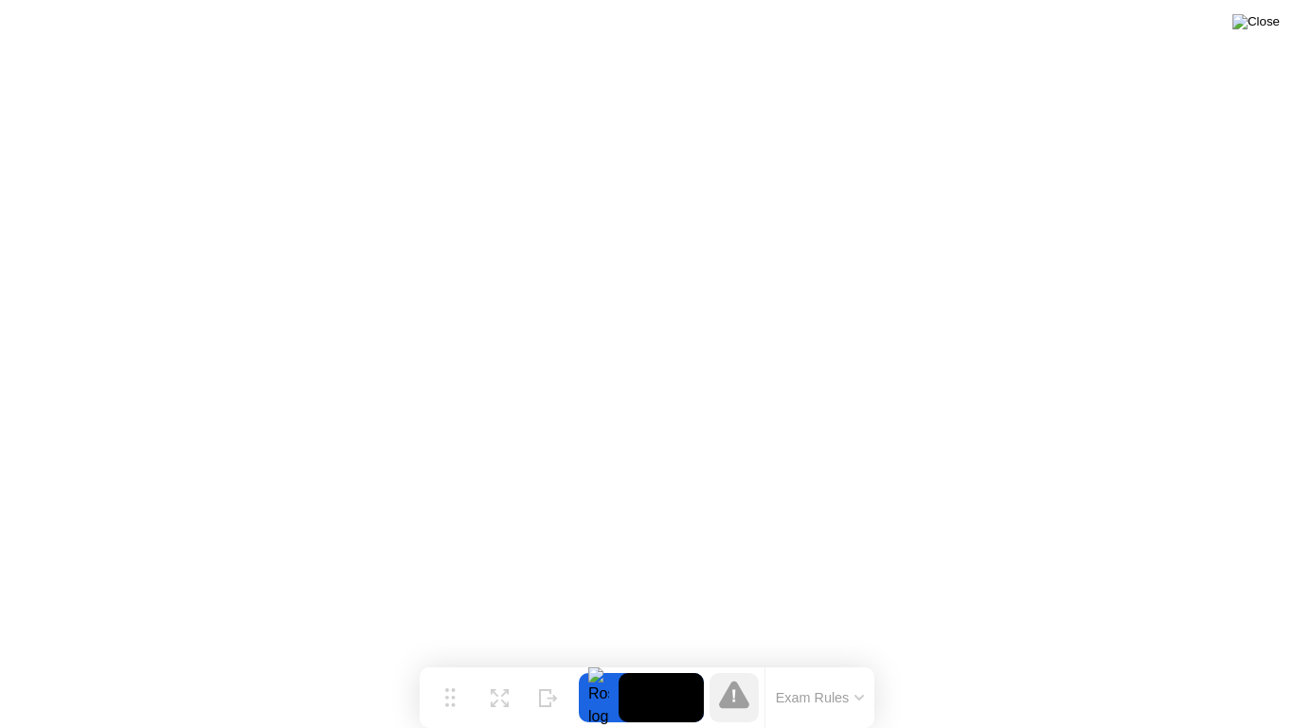
click at [1261, 29] on img at bounding box center [1256, 21] width 47 height 15
